Goal: Information Seeking & Learning: Learn about a topic

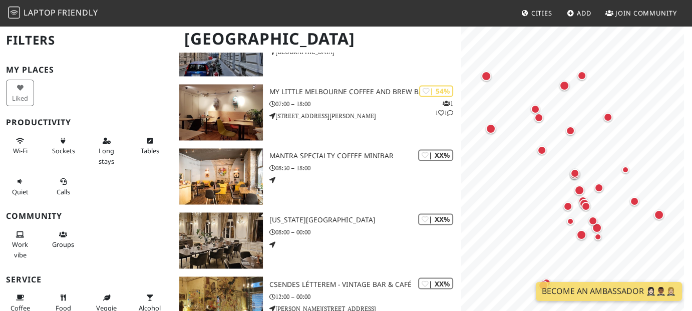
scroll to position [1641, 0]
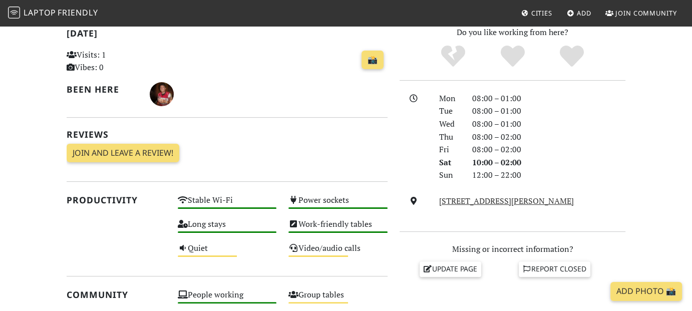
scroll to position [220, 0]
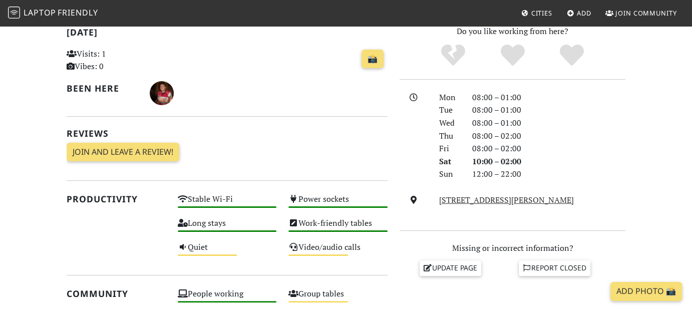
click at [645, 152] on section "Today Visits: 1 Vibes: 0 📸 Been here Reviews Join and leave a review! Join and …" at bounding box center [346, 304] width 692 height 583
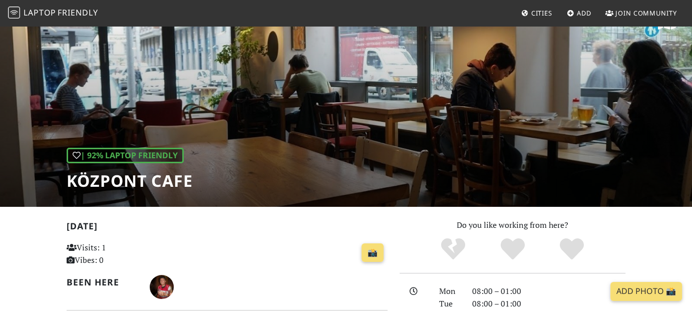
scroll to position [0, 0]
